Goal: Information Seeking & Learning: Learn about a topic

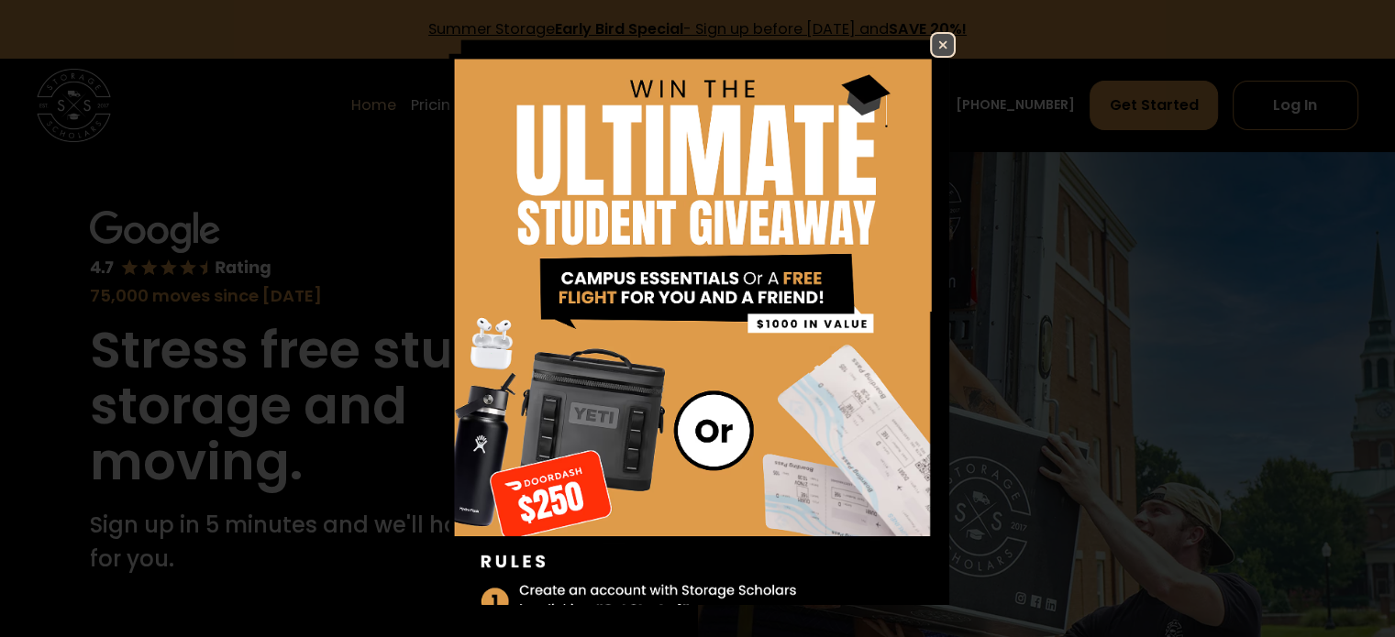
click at [932, 42] on img at bounding box center [943, 45] width 22 height 22
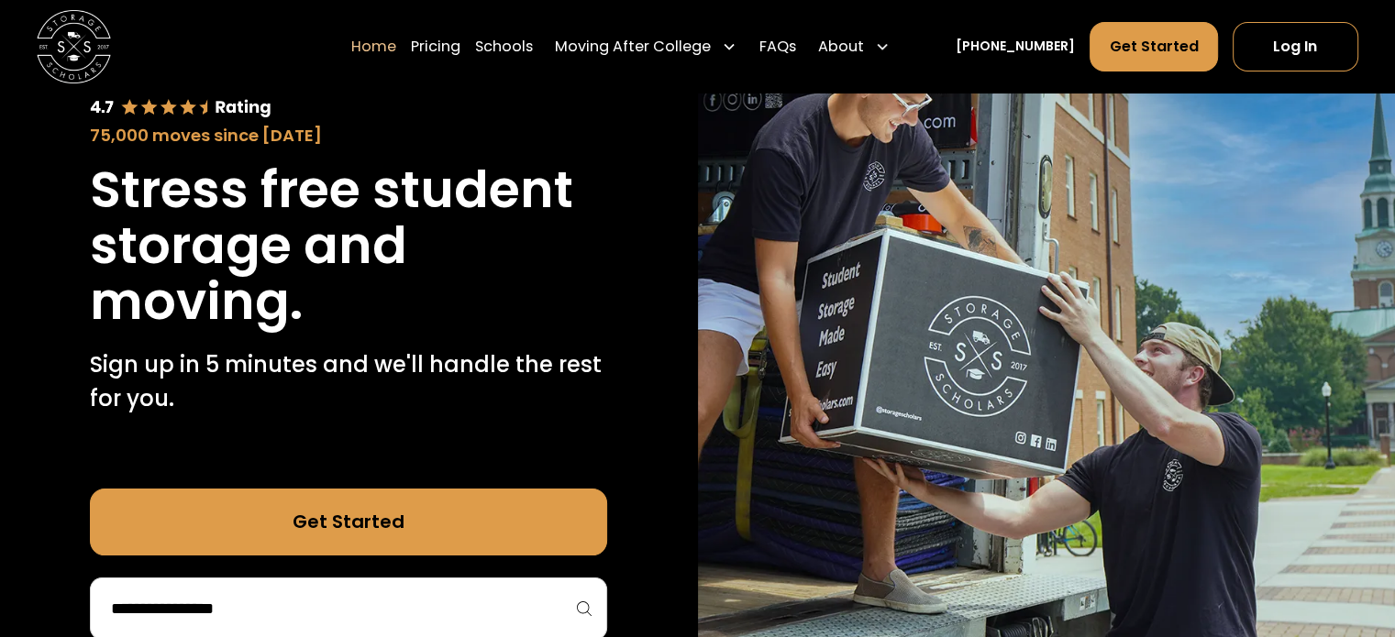
scroll to position [160, 0]
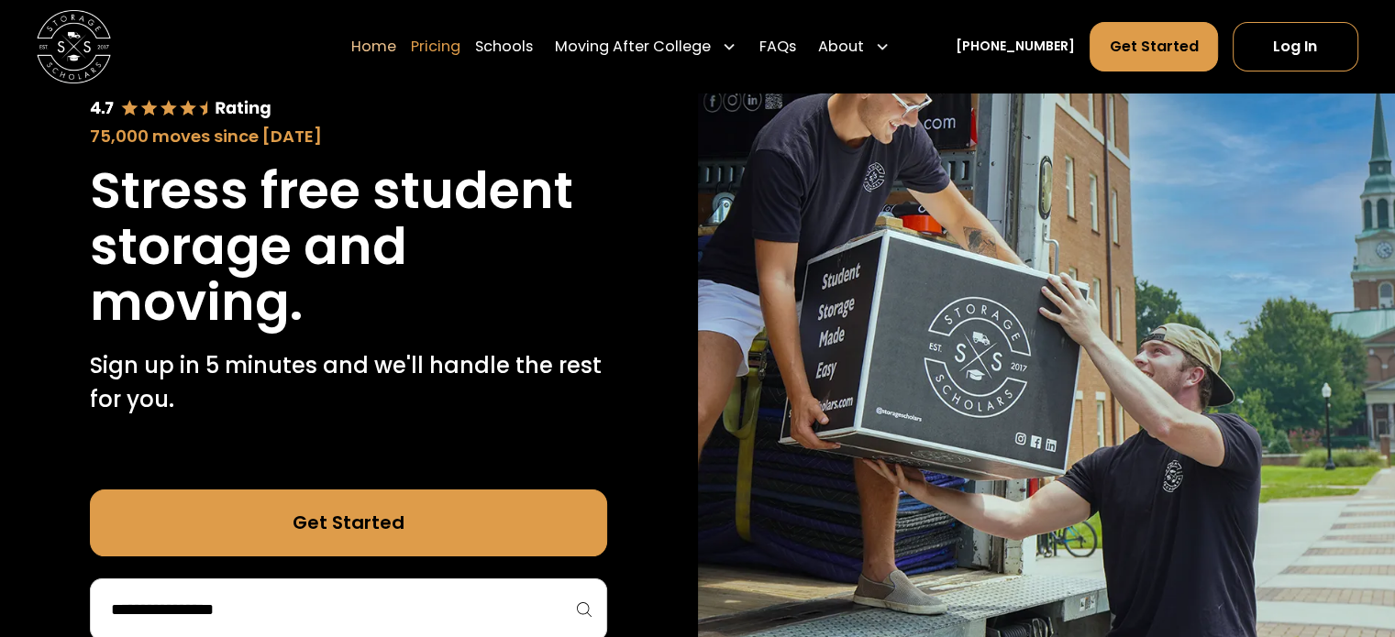
click at [455, 58] on link "Pricing" at bounding box center [436, 45] width 50 height 51
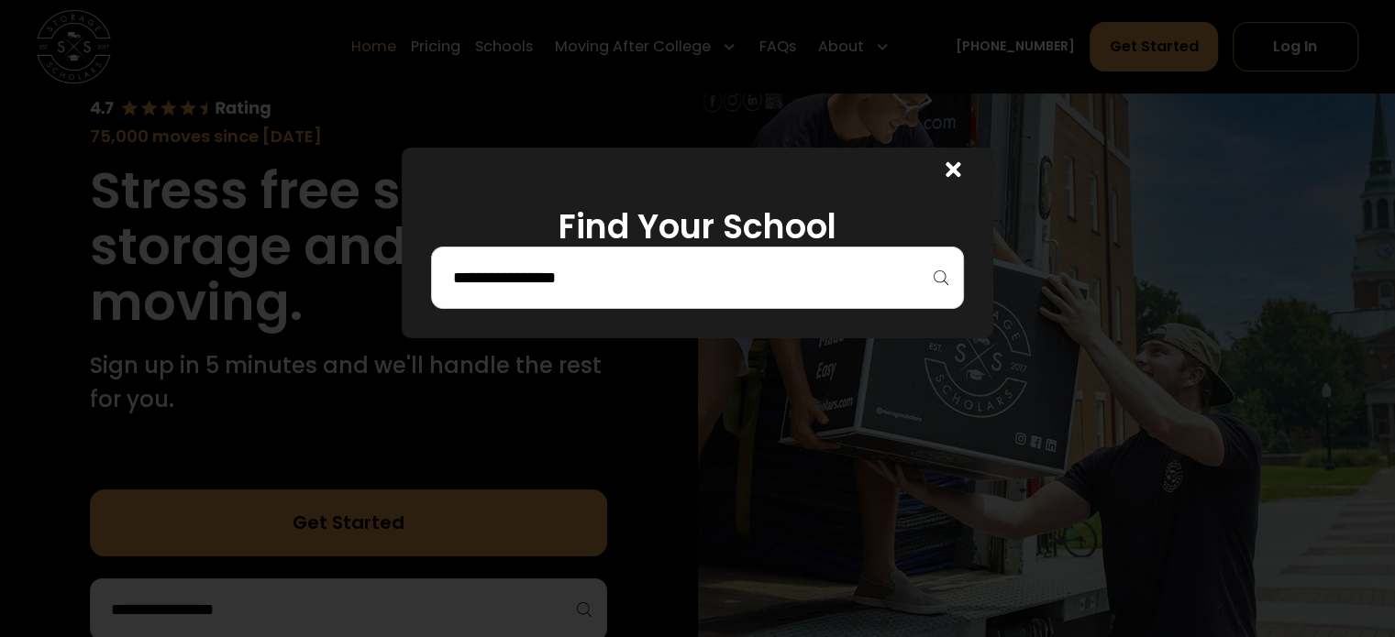
click at [624, 271] on input "search" at bounding box center [696, 277] width 493 height 31
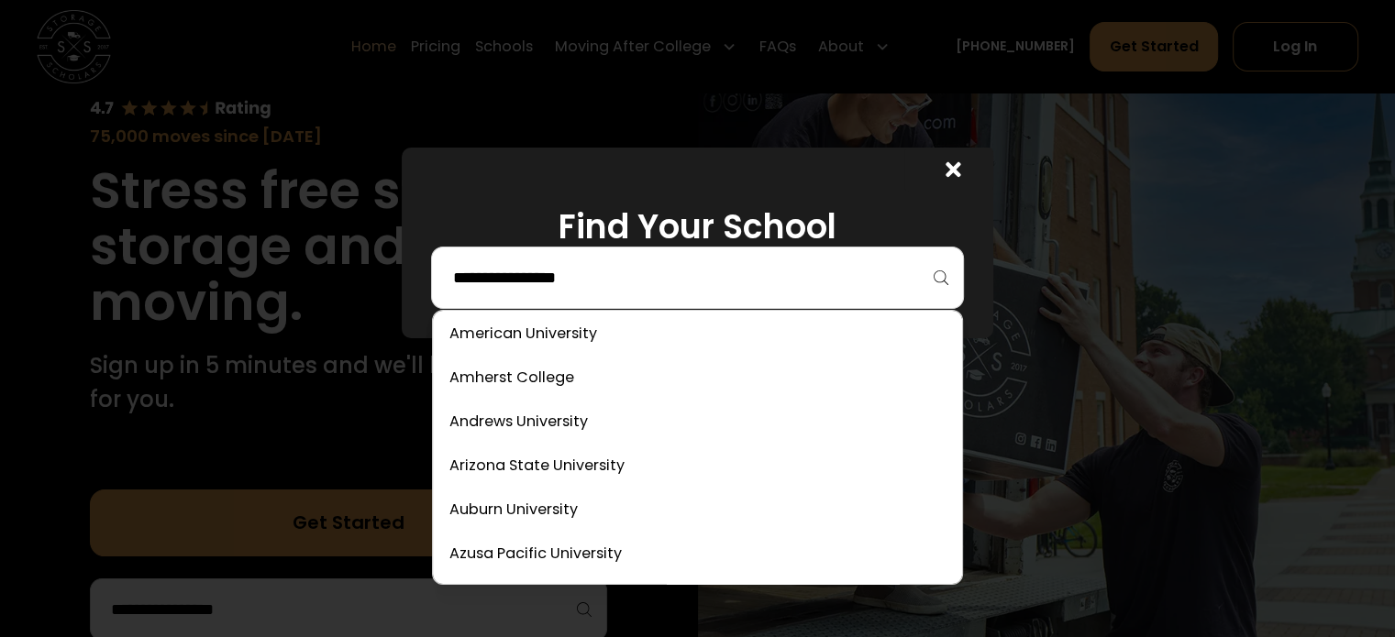
scroll to position [142, 0]
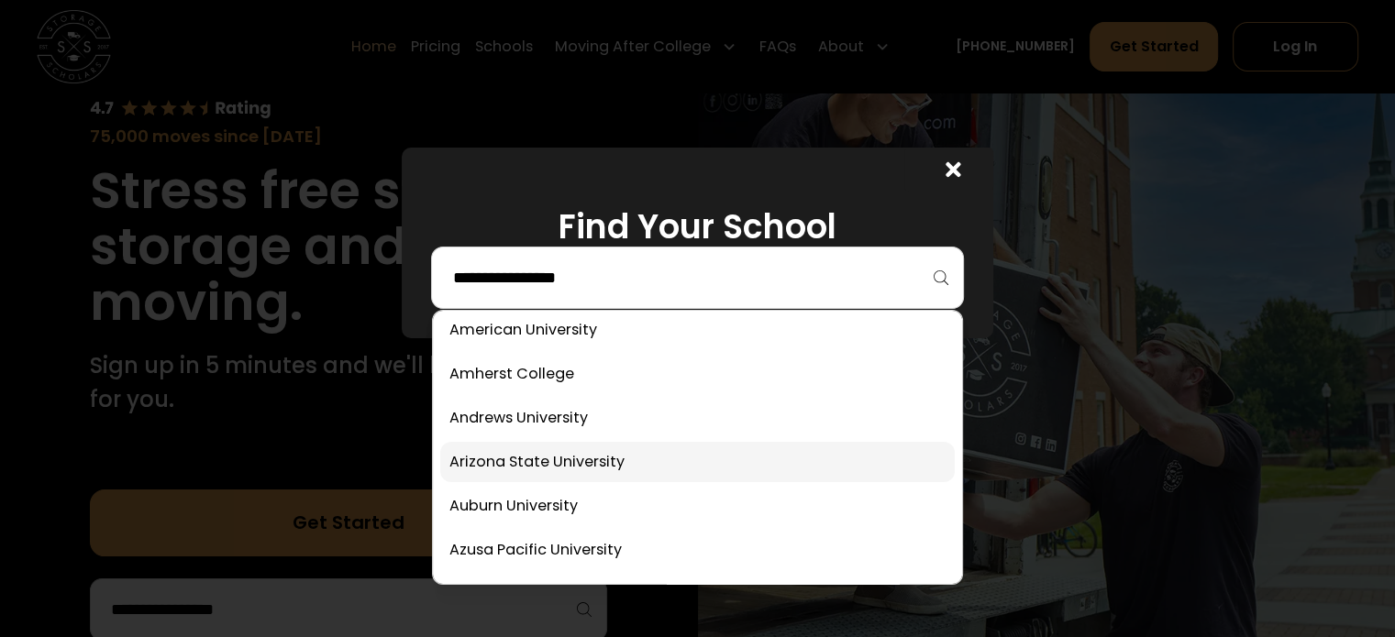
click at [538, 465] on link at bounding box center [697, 462] width 514 height 40
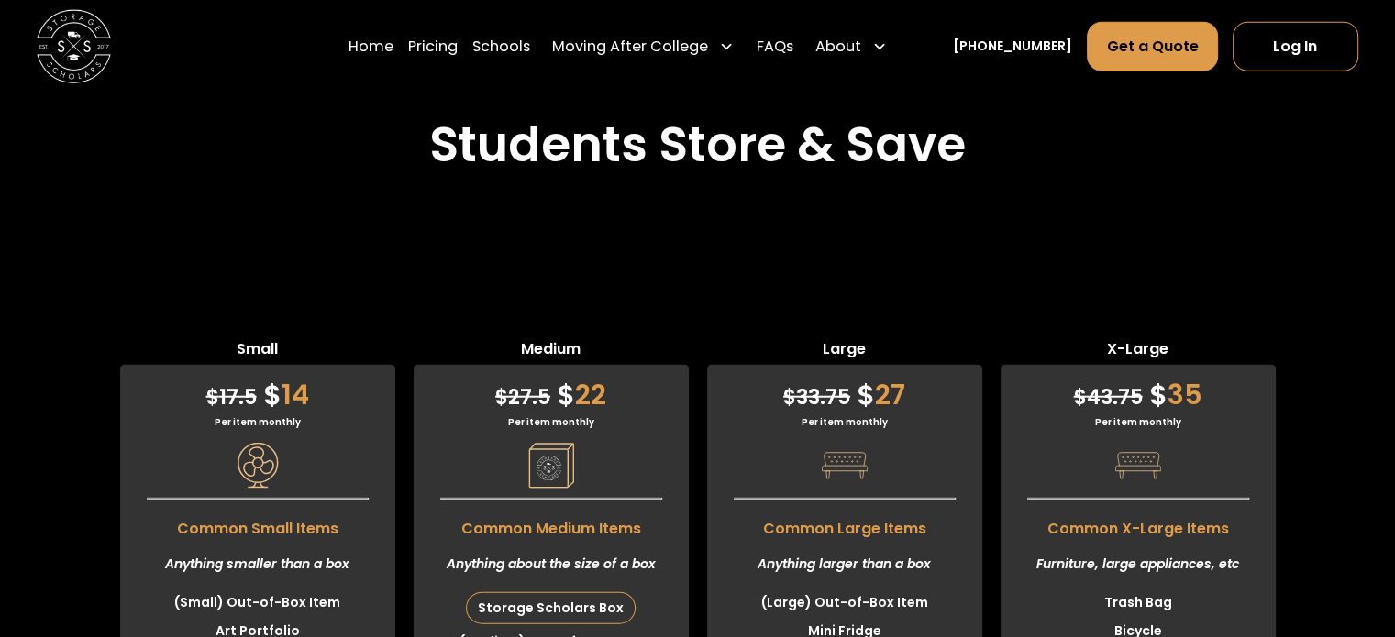
scroll to position [4578, 0]
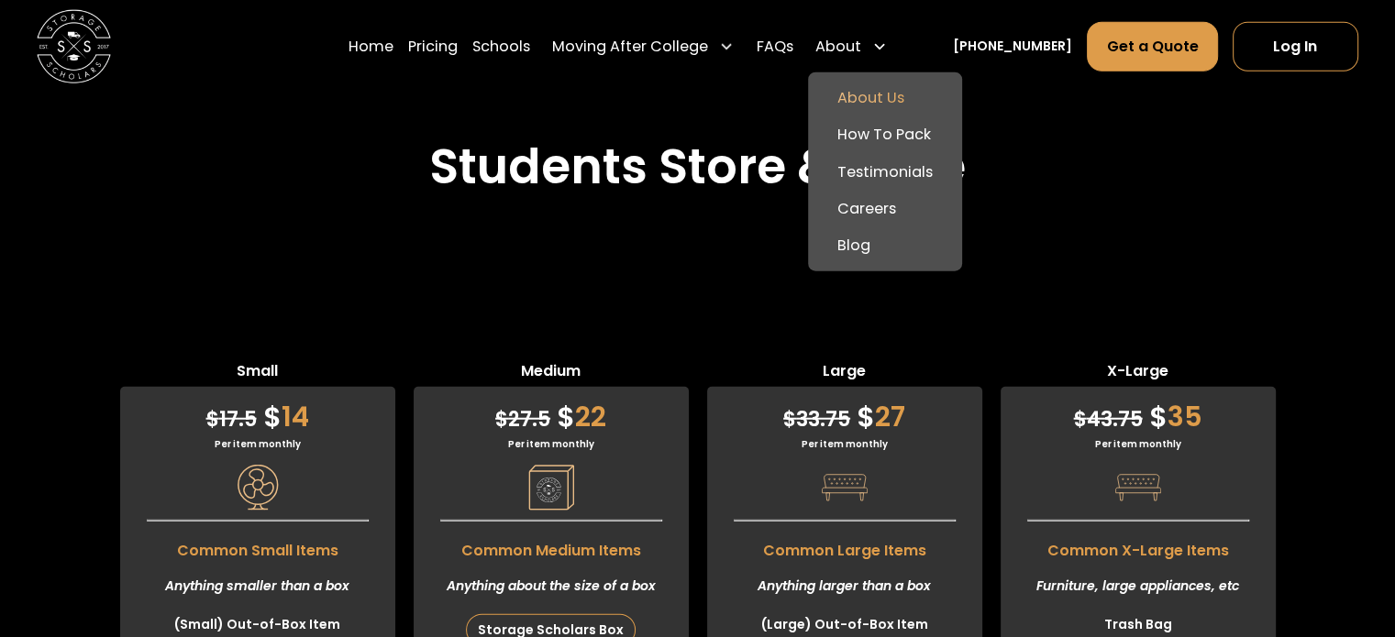
click at [884, 105] on link "About Us" at bounding box center [884, 98] width 139 height 37
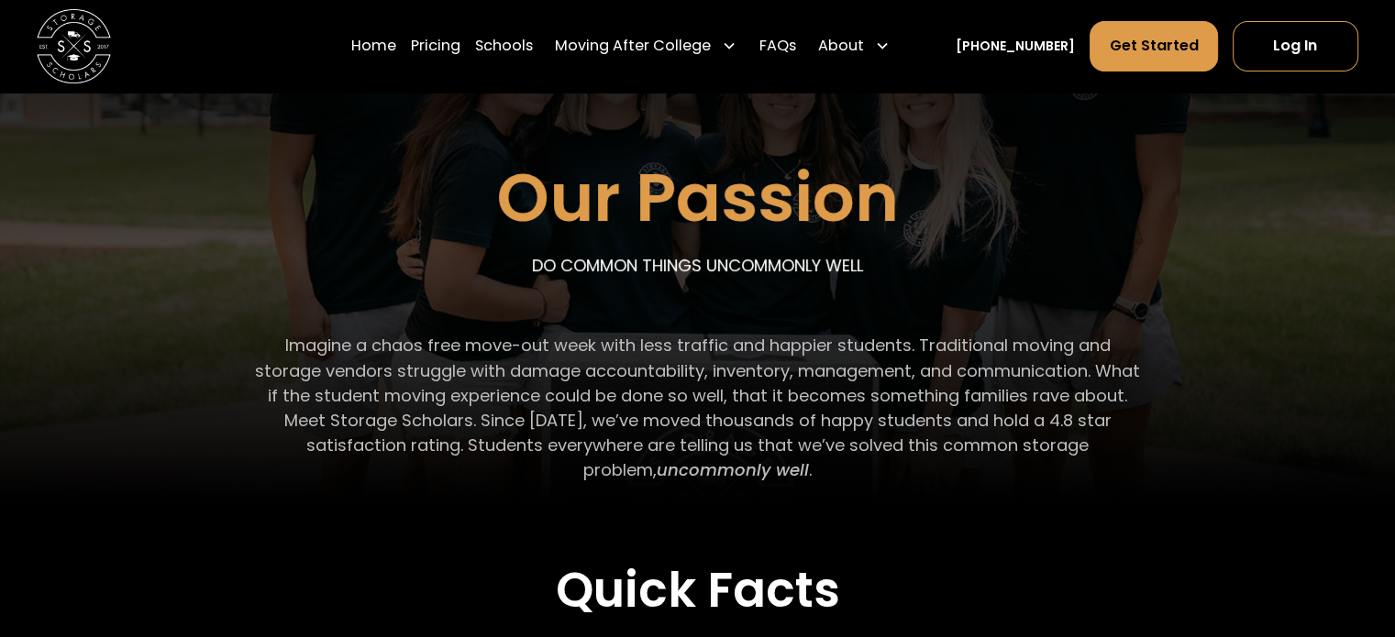
scroll to position [227, 0]
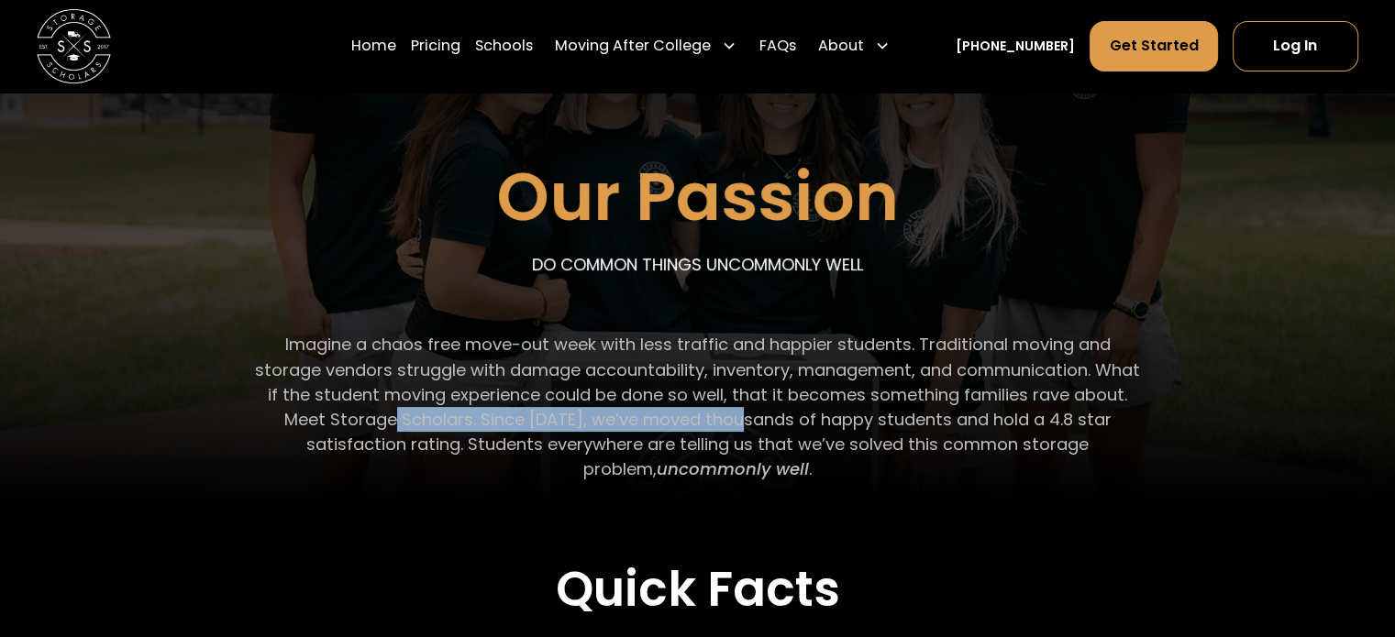
drag, startPoint x: 433, startPoint y: 426, endPoint x: 780, endPoint y: 419, distance: 346.7
click at [780, 419] on p "Imagine a chaos free move-out week with less traffic and happier students. Trad…" at bounding box center [697, 406] width 887 height 149
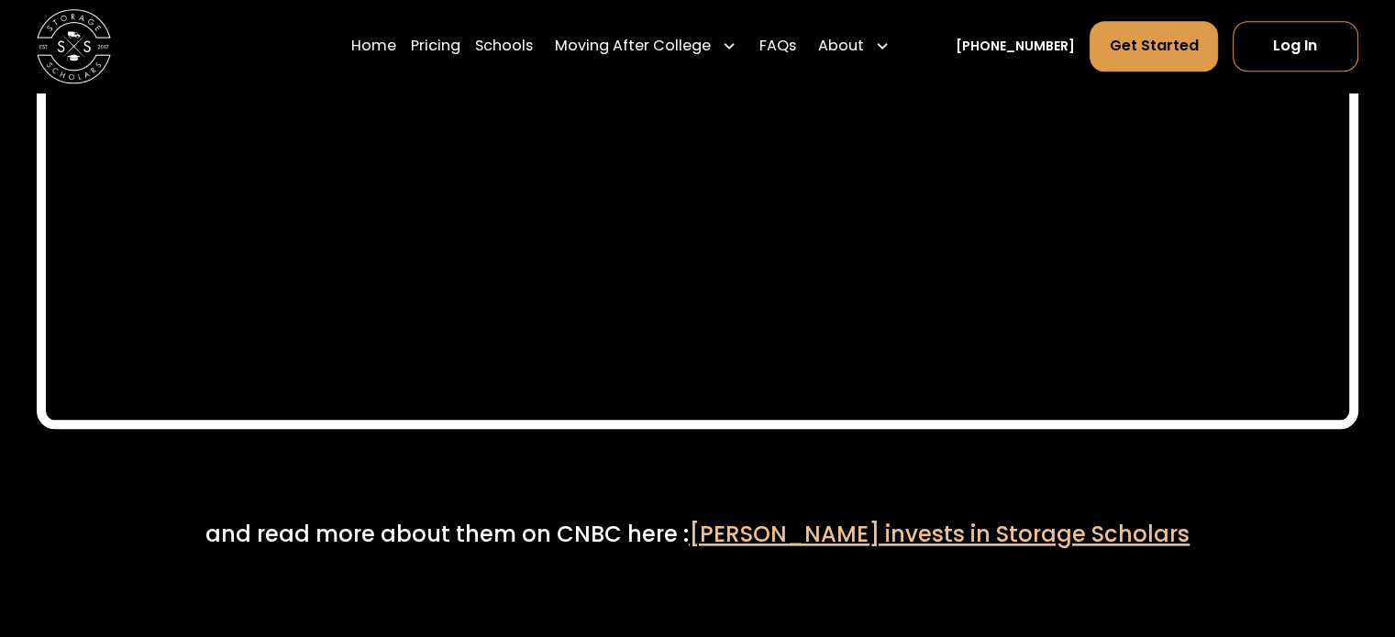
scroll to position [8797, 0]
